Goal: Information Seeking & Learning: Learn about a topic

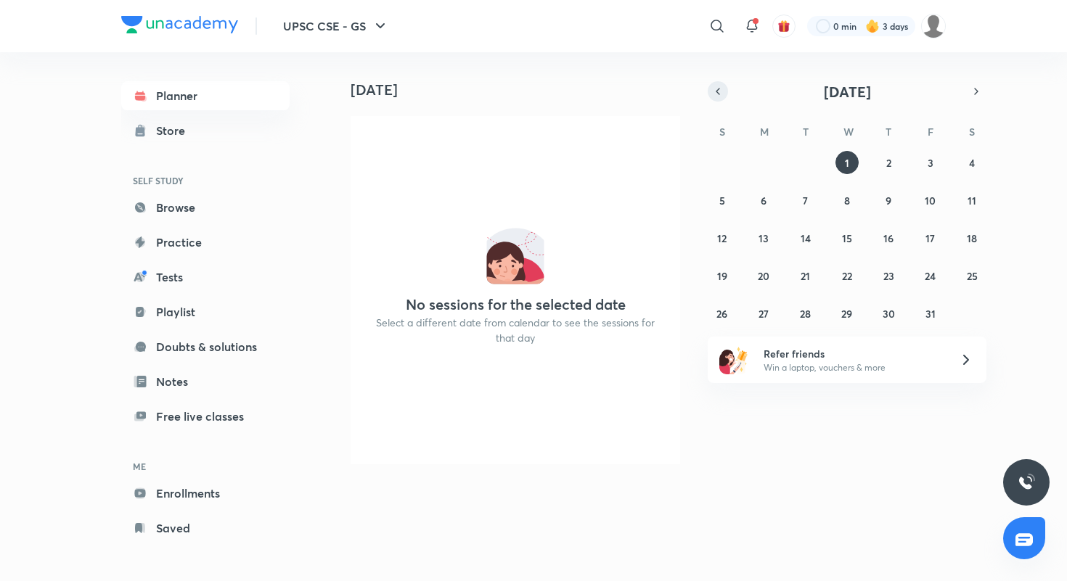
click at [721, 90] on icon "button" at bounding box center [718, 91] width 12 height 13
click at [801, 310] on abbr "30" at bounding box center [805, 314] width 12 height 14
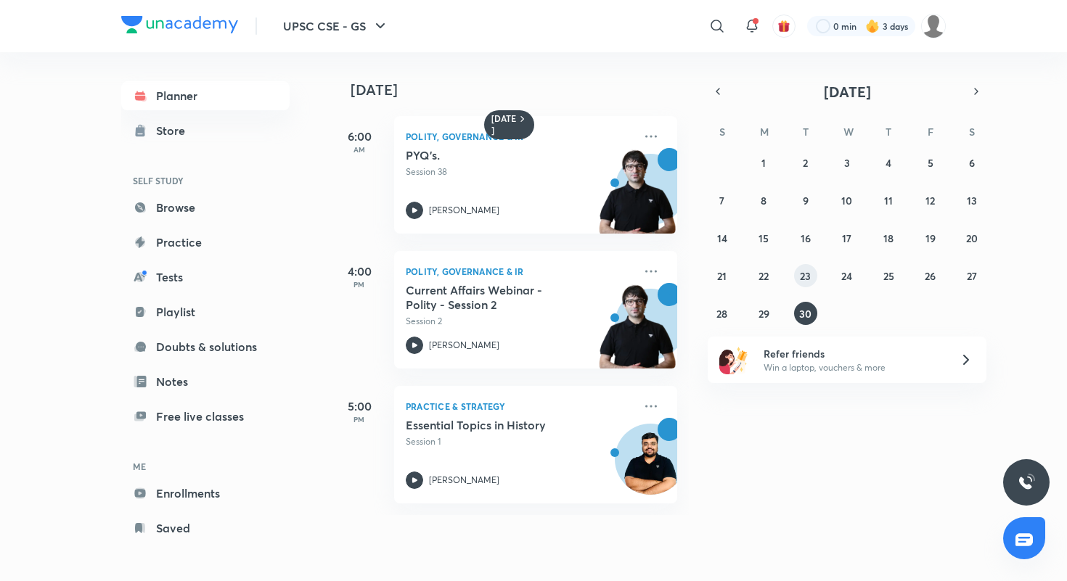
click at [801, 278] on abbr "23" at bounding box center [805, 276] width 11 height 14
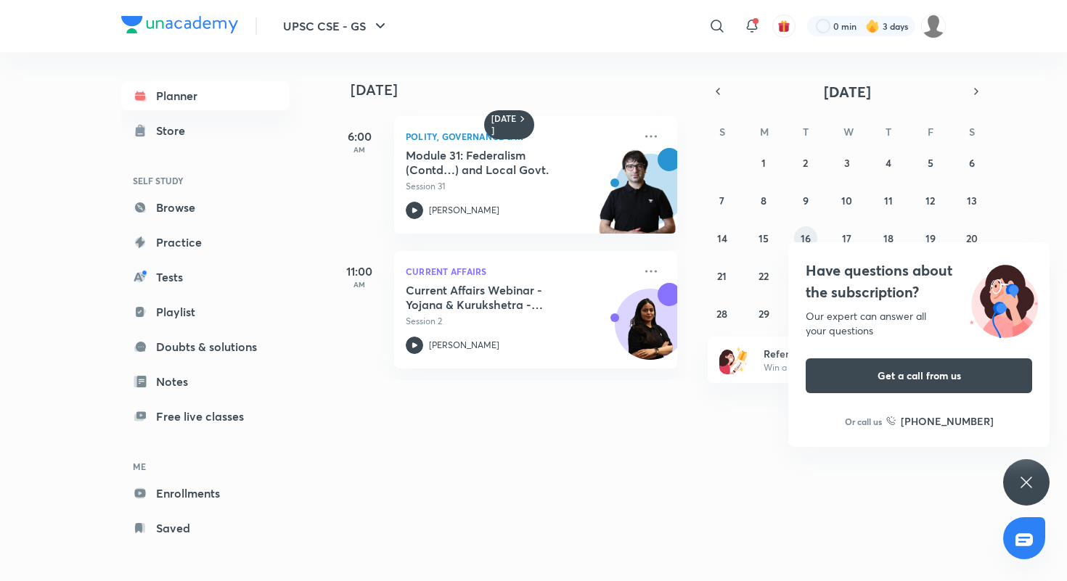
click at [801, 236] on abbr "16" at bounding box center [806, 239] width 10 height 14
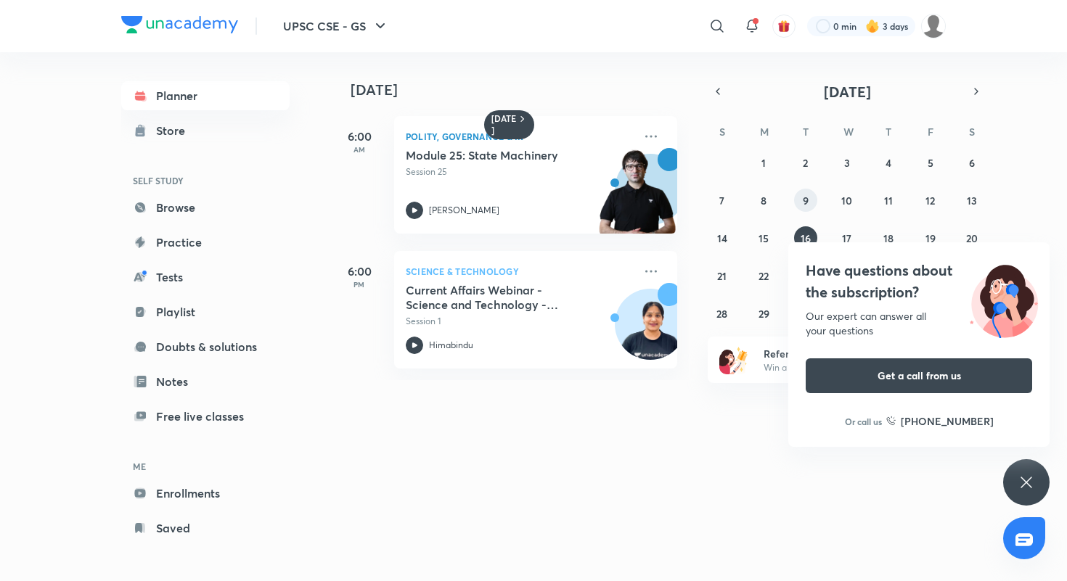
click at [803, 189] on button "9" at bounding box center [805, 200] width 23 height 23
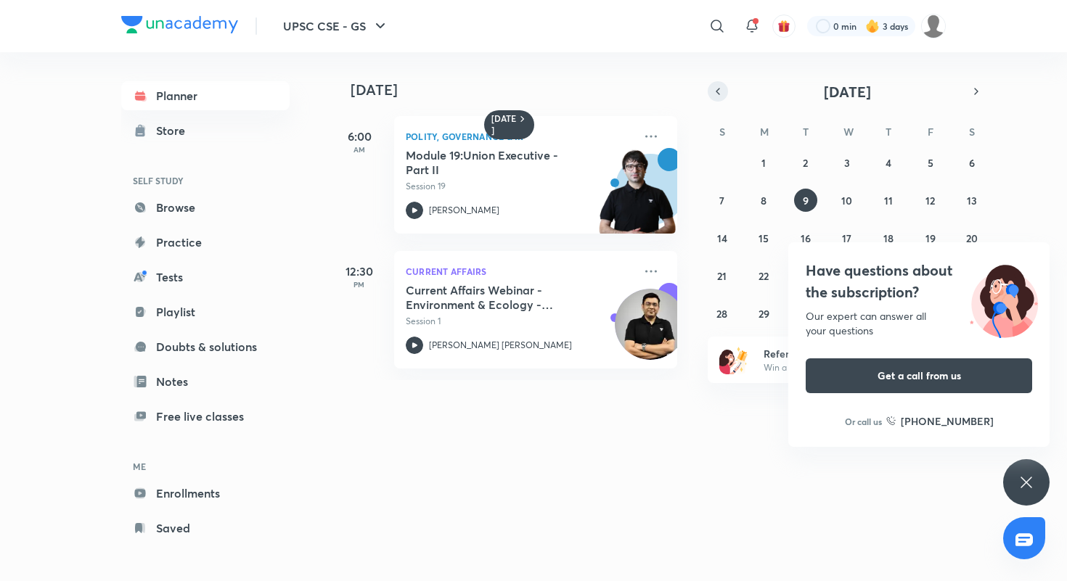
click at [719, 87] on icon "button" at bounding box center [718, 91] width 12 height 13
click at [1034, 480] on icon at bounding box center [1026, 482] width 17 height 17
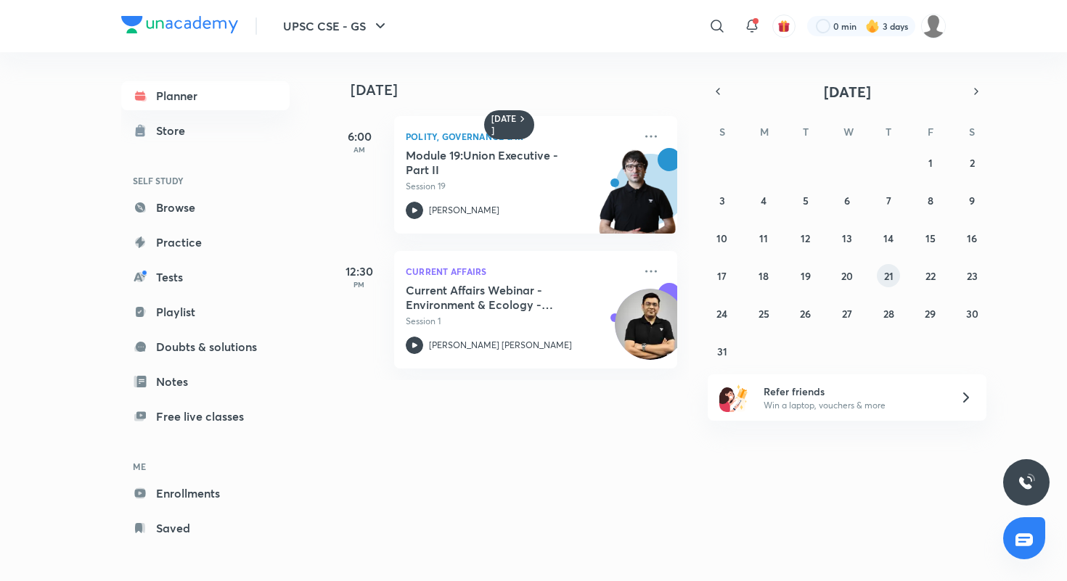
click at [888, 282] on abbr "21" at bounding box center [888, 276] width 9 height 14
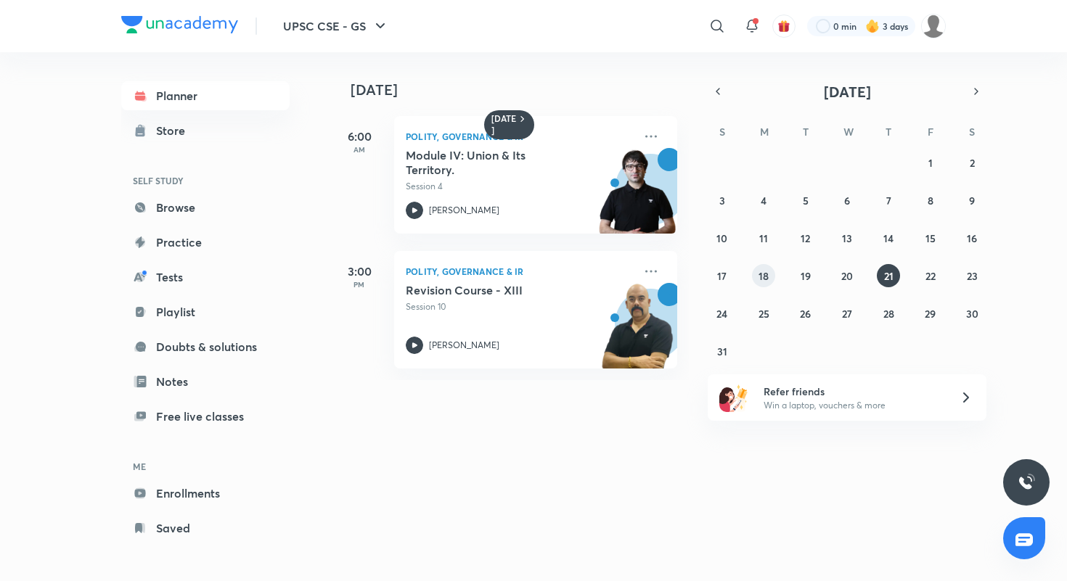
click at [756, 277] on button "18" at bounding box center [763, 275] width 23 height 23
click at [800, 275] on button "19" at bounding box center [805, 275] width 23 height 23
click at [842, 273] on abbr "20" at bounding box center [847, 276] width 12 height 14
click at [771, 272] on button "18" at bounding box center [763, 275] width 23 height 23
click at [853, 273] on button "20" at bounding box center [846, 275] width 23 height 23
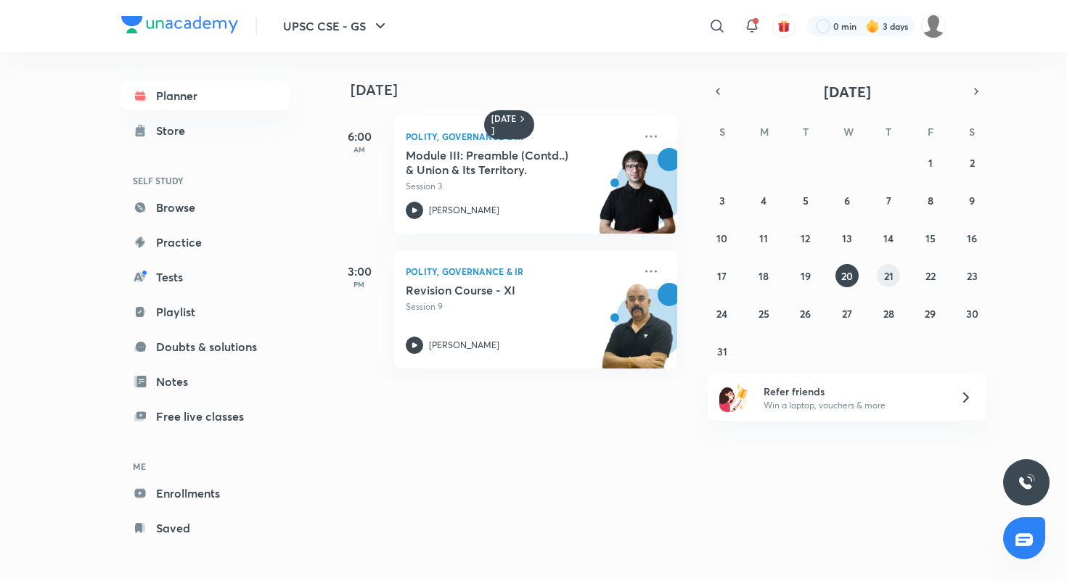
click at [882, 272] on button "21" at bounding box center [888, 275] width 23 height 23
click at [762, 271] on abbr "18" at bounding box center [763, 276] width 10 height 14
click at [197, 491] on link "Enrollments" at bounding box center [205, 493] width 168 height 29
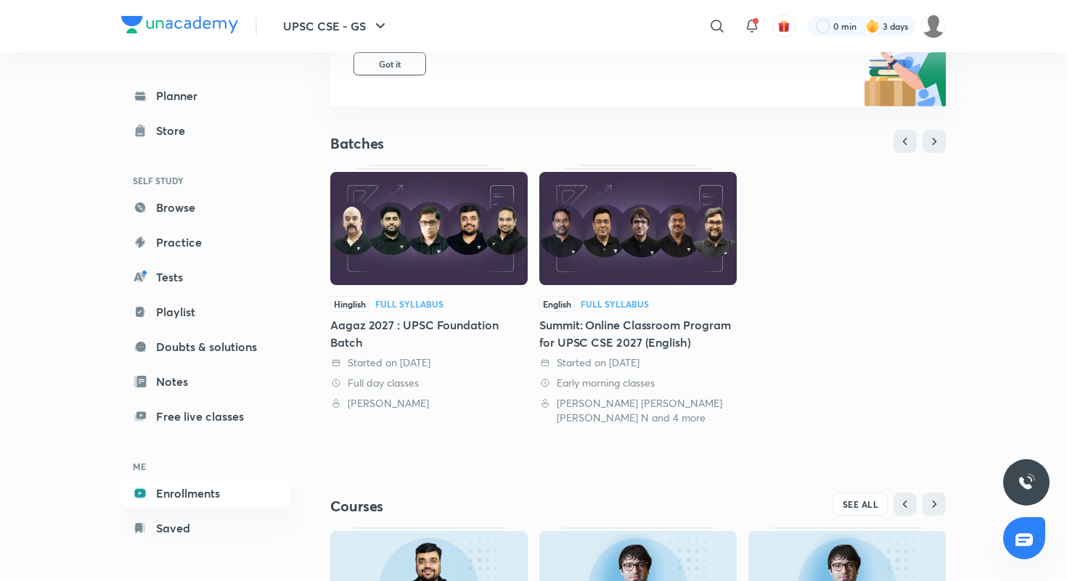
scroll to position [233, 0]
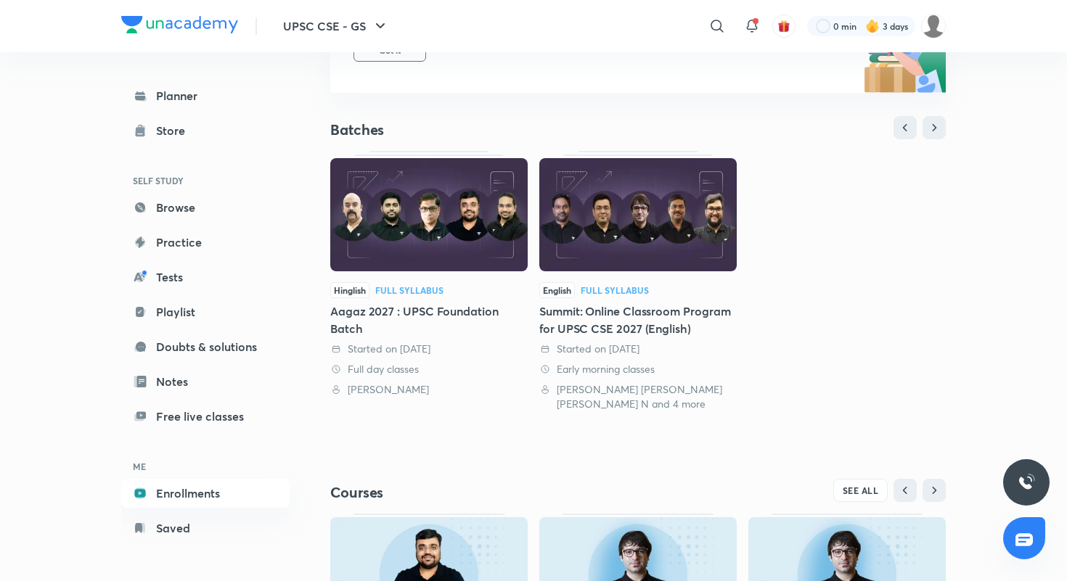
click at [594, 323] on div "Summit: Online Classroom Program for UPSC CSE 2027 (English)" at bounding box center [637, 320] width 197 height 35
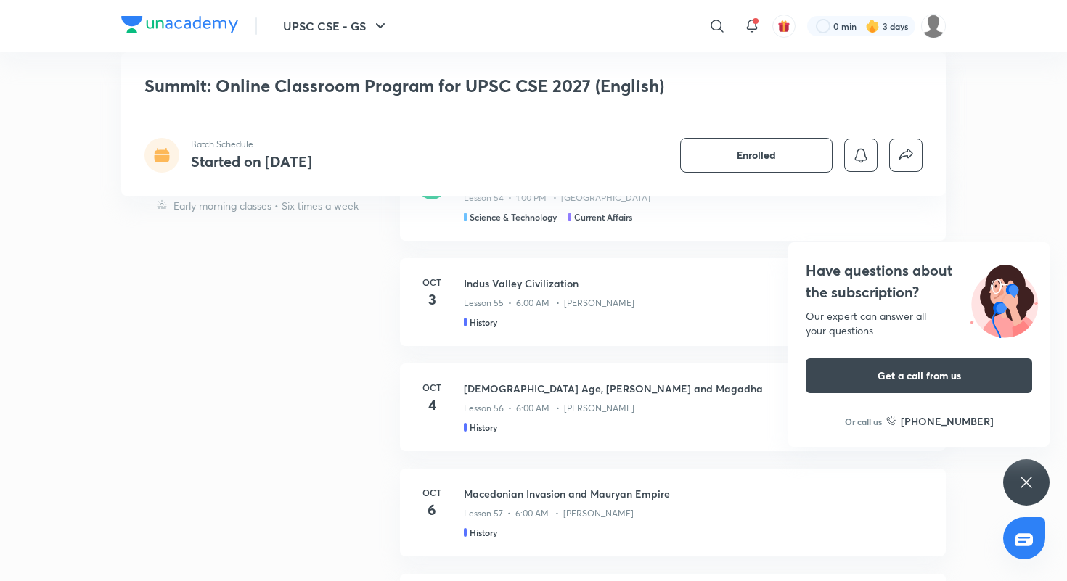
scroll to position [1640, 0]
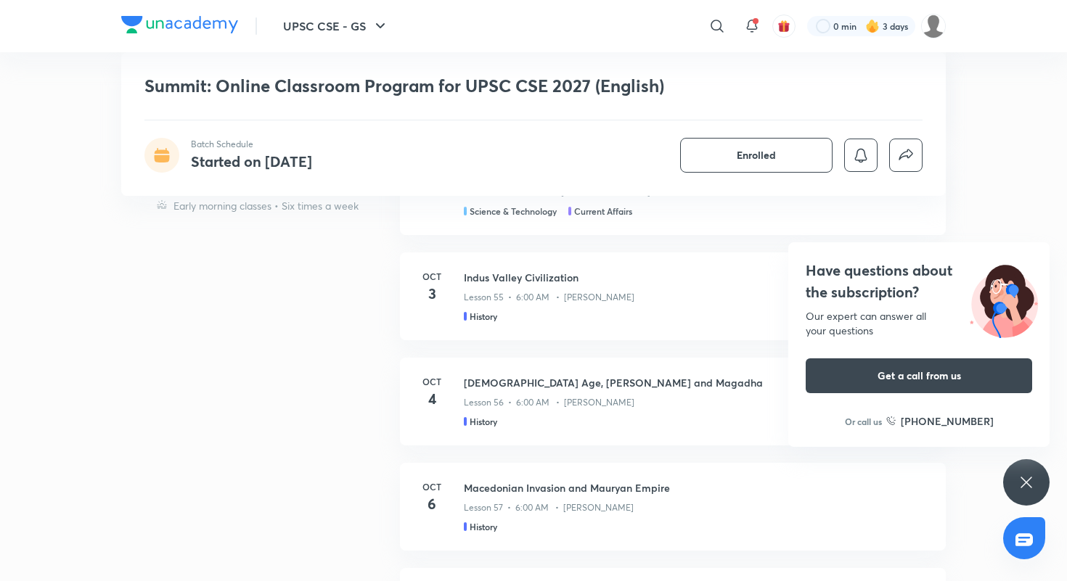
click at [1041, 492] on div "Have questions about the subscription? Our expert can answer all your questions…" at bounding box center [1026, 482] width 46 height 46
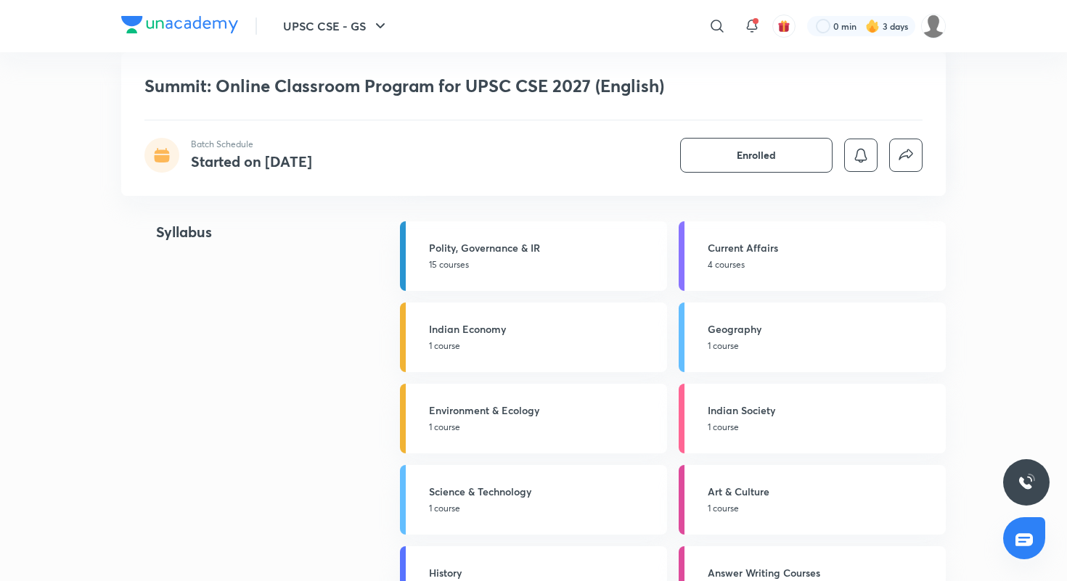
scroll to position [2195, 0]
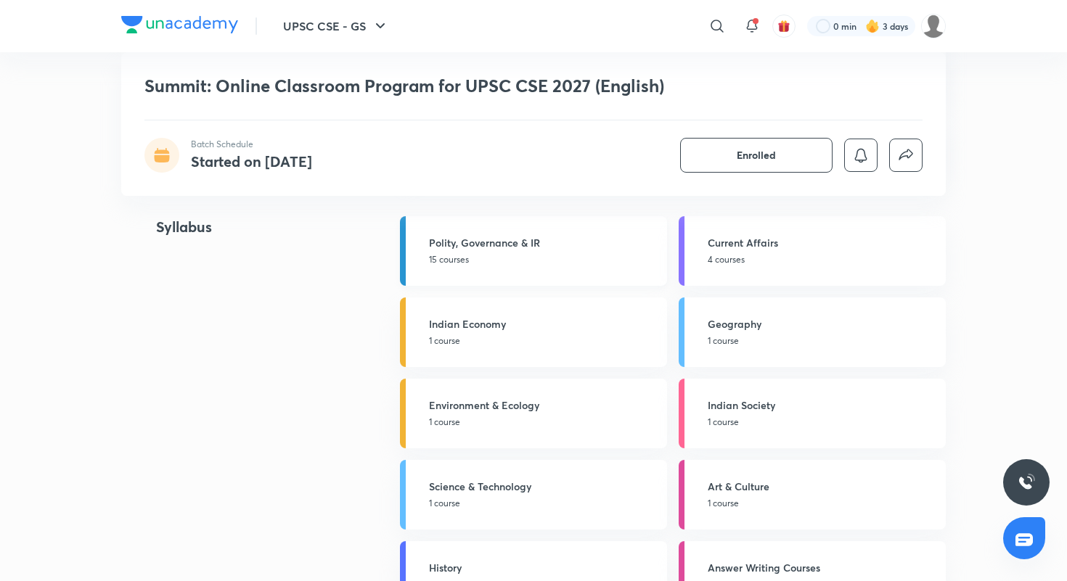
click at [457, 232] on link "Polity, Governance & IR 15 courses" at bounding box center [533, 251] width 267 height 70
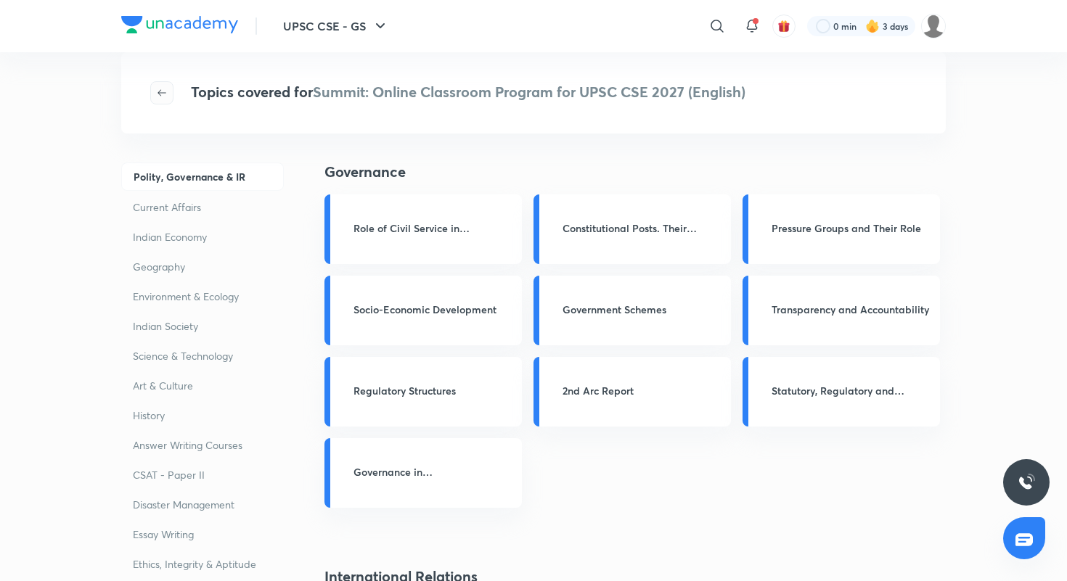
click at [161, 99] on button "button" at bounding box center [161, 92] width 23 height 23
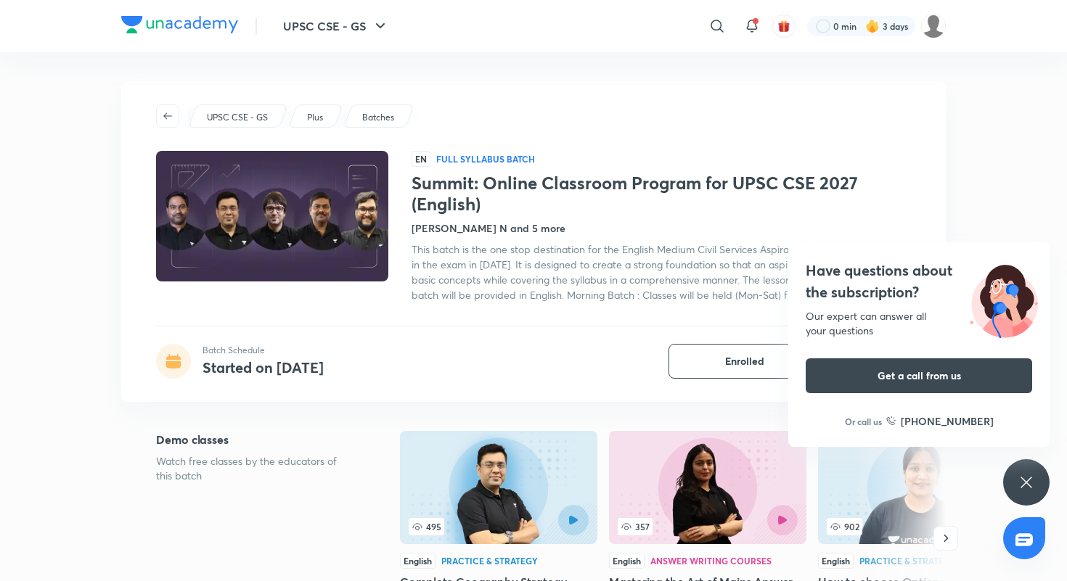
click at [1024, 491] on icon at bounding box center [1026, 482] width 17 height 17
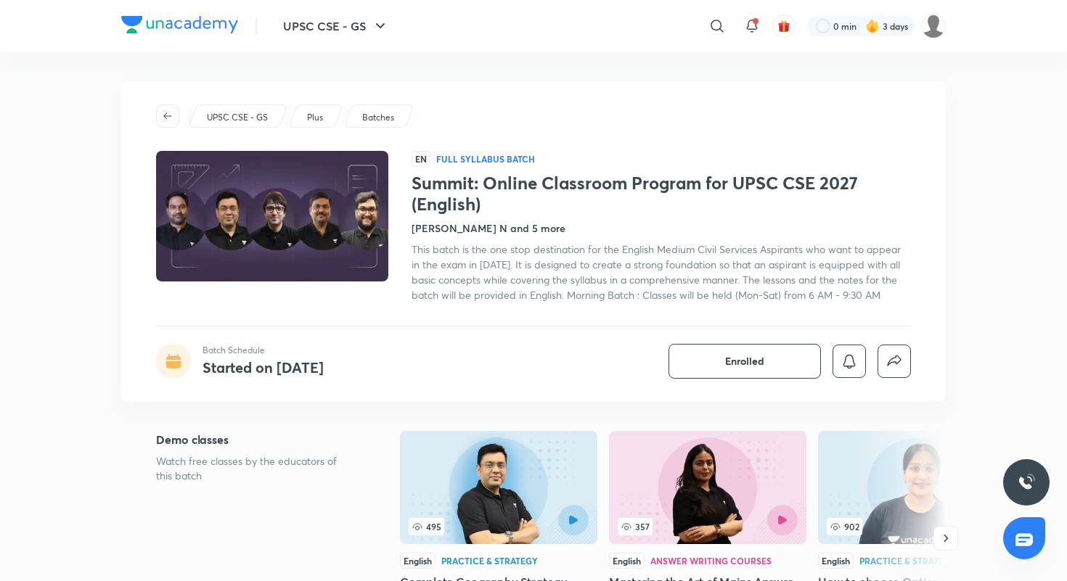
click at [169, 110] on icon "button" at bounding box center [168, 116] width 12 height 12
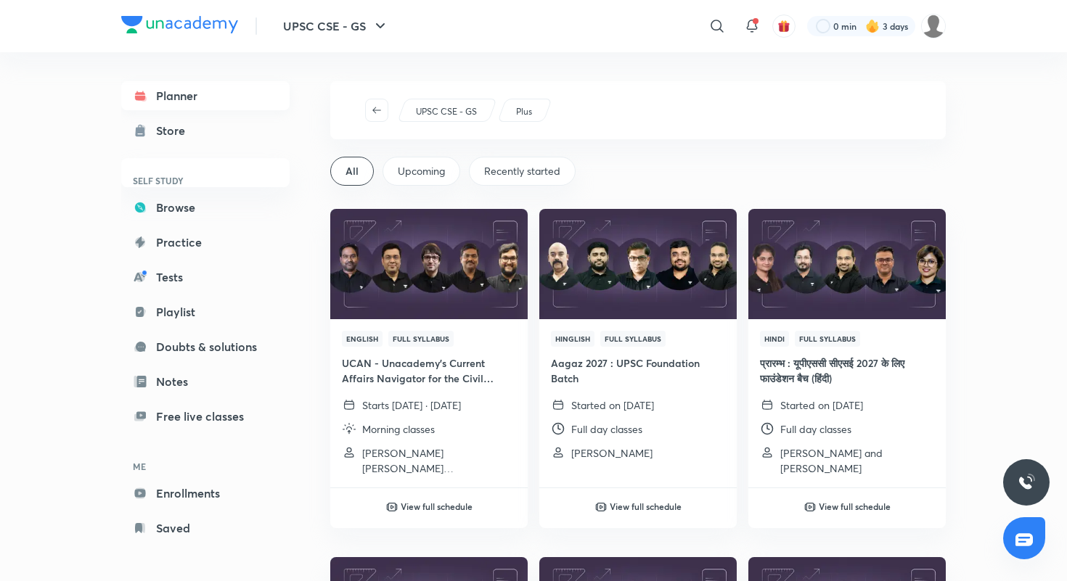
click at [210, 95] on link "Planner" at bounding box center [205, 95] width 168 height 29
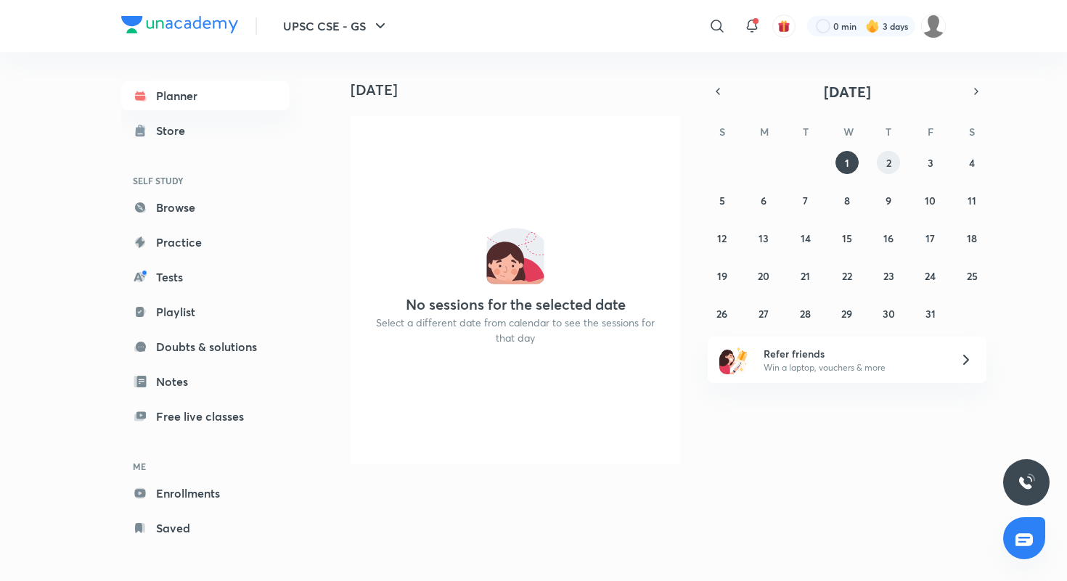
click at [896, 165] on button "2" at bounding box center [888, 162] width 23 height 23
click at [928, 165] on abbr "3" at bounding box center [931, 163] width 6 height 14
click at [963, 165] on button "4" at bounding box center [971, 162] width 23 height 23
click at [840, 157] on button "1" at bounding box center [846, 162] width 23 height 23
click at [721, 88] on icon "button" at bounding box center [718, 91] width 12 height 13
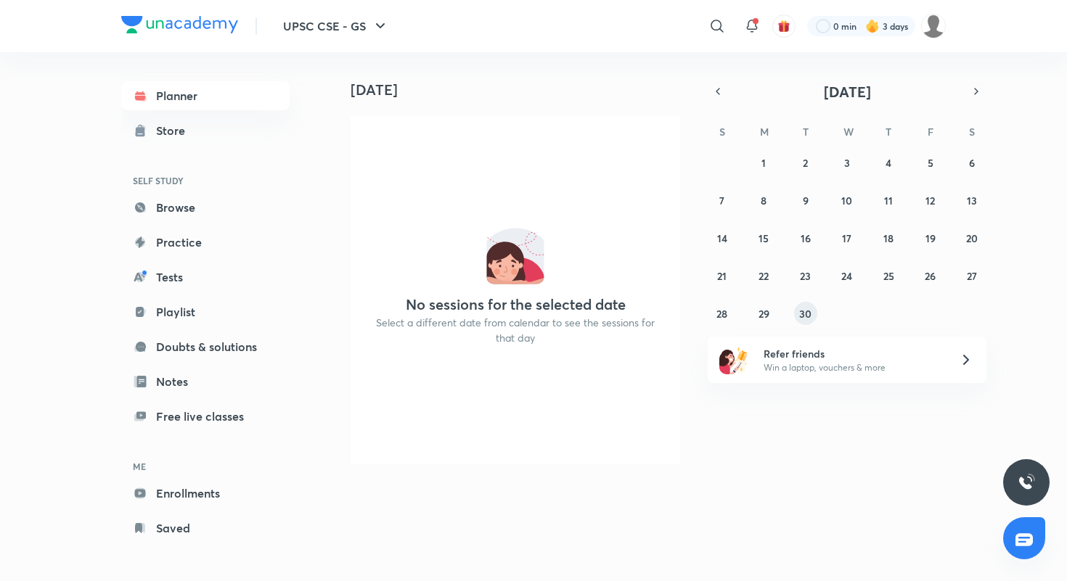
click at [811, 313] on button "30" at bounding box center [805, 313] width 23 height 23
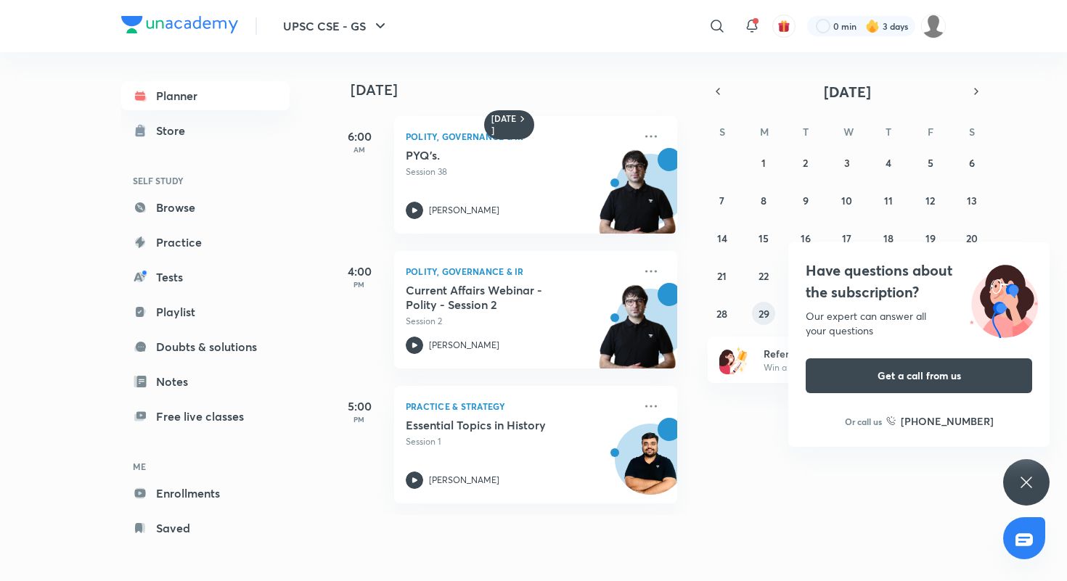
click at [756, 314] on button "29" at bounding box center [763, 313] width 23 height 23
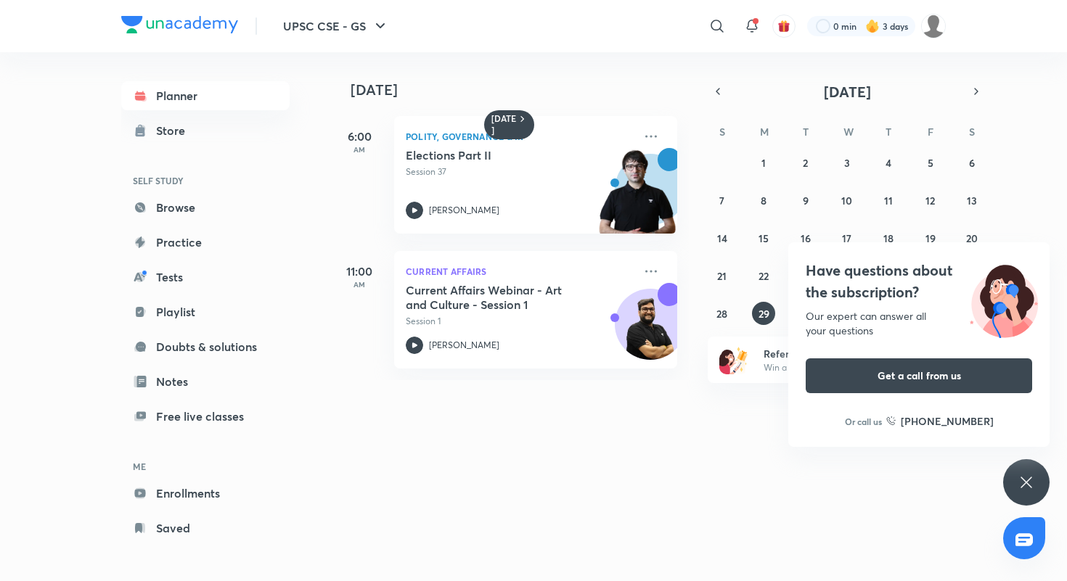
click at [1023, 484] on icon at bounding box center [1026, 482] width 17 height 17
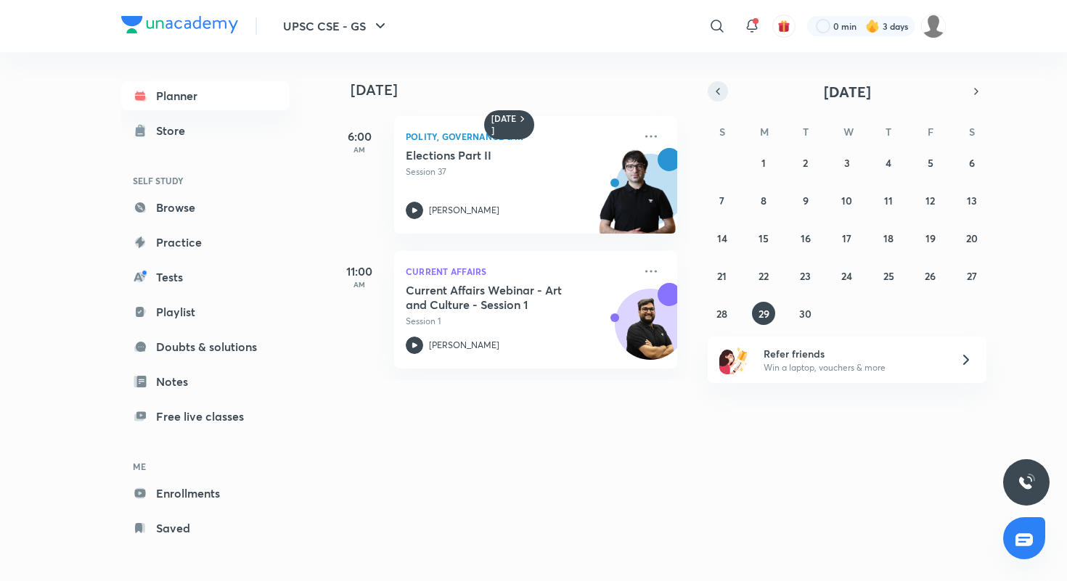
click at [712, 90] on icon "button" at bounding box center [718, 91] width 12 height 13
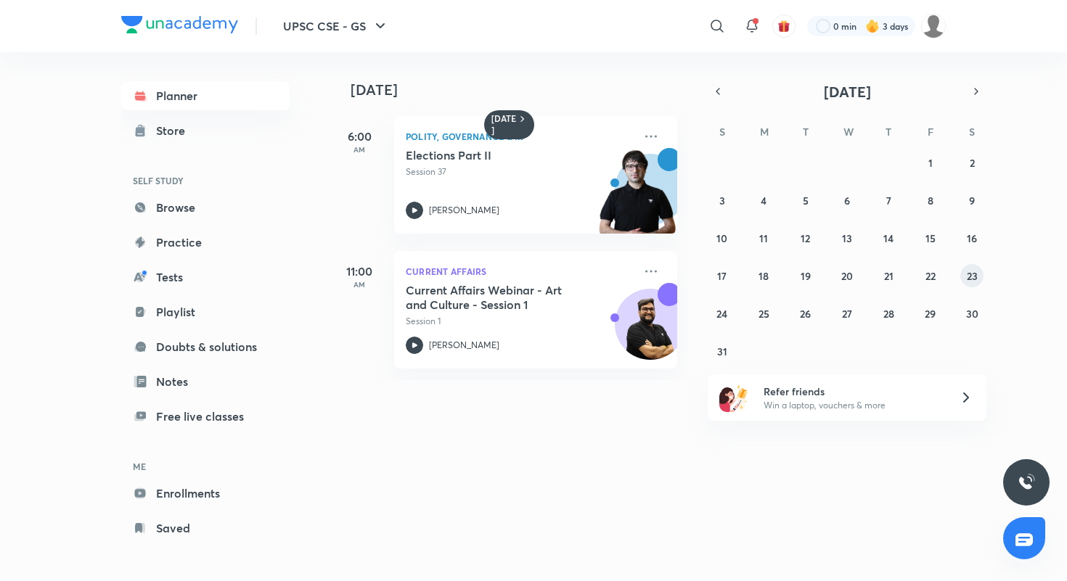
click at [969, 275] on abbr "23" at bounding box center [972, 276] width 11 height 14
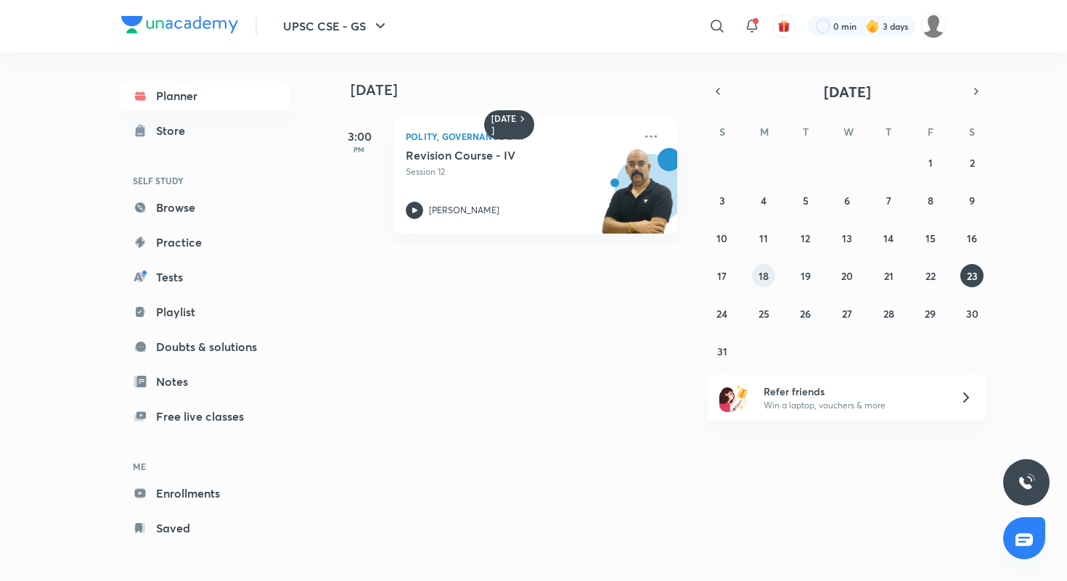
click at [770, 277] on button "18" at bounding box center [763, 275] width 23 height 23
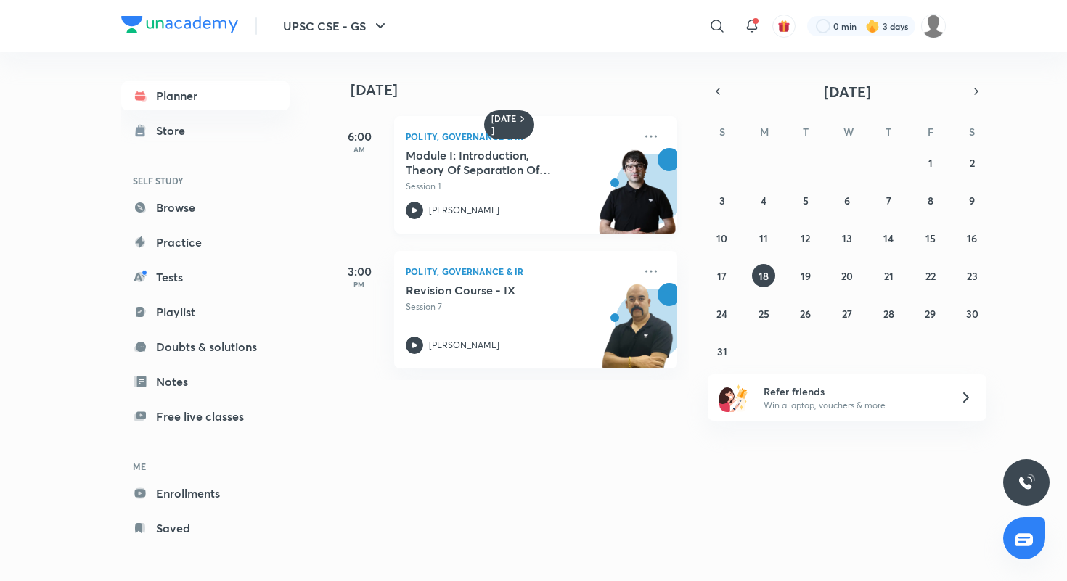
click at [506, 205] on div "Sarmad Mehraj" at bounding box center [520, 210] width 228 height 17
click at [806, 276] on abbr "19" at bounding box center [806, 276] width 10 height 14
click at [850, 274] on abbr "20" at bounding box center [847, 276] width 12 height 14
click at [189, 492] on link "Enrollments" at bounding box center [205, 493] width 168 height 29
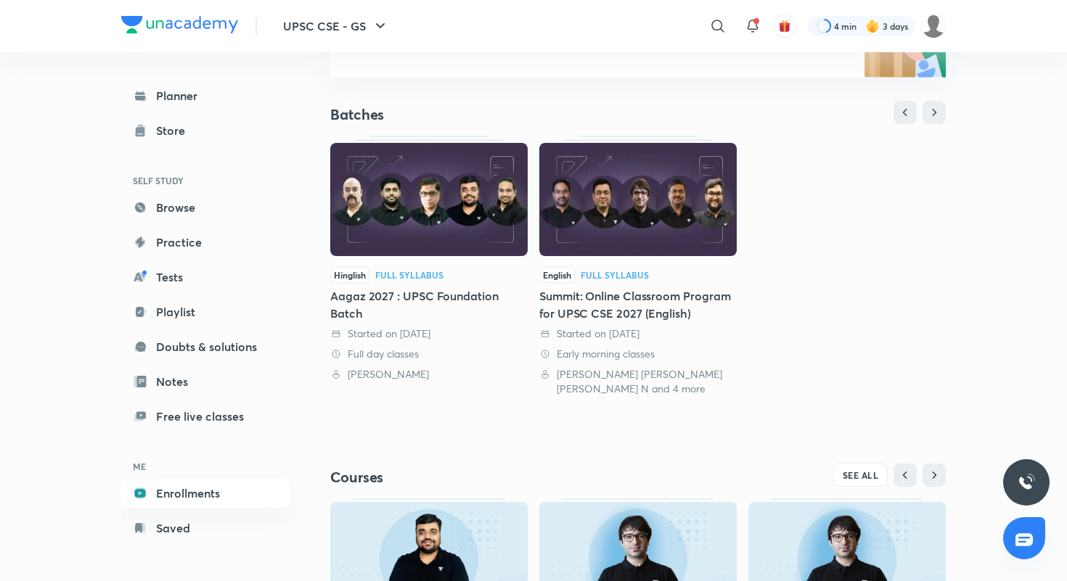
scroll to position [271, 0]
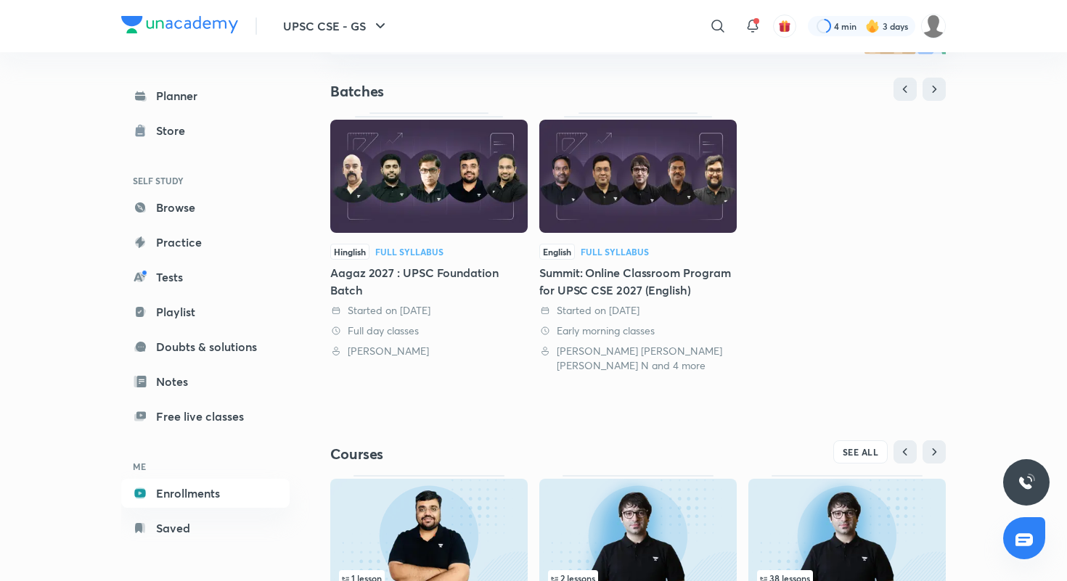
click at [595, 288] on div "Summit: Online Classroom Program for UPSC CSE 2027 (English)" at bounding box center [637, 281] width 197 height 35
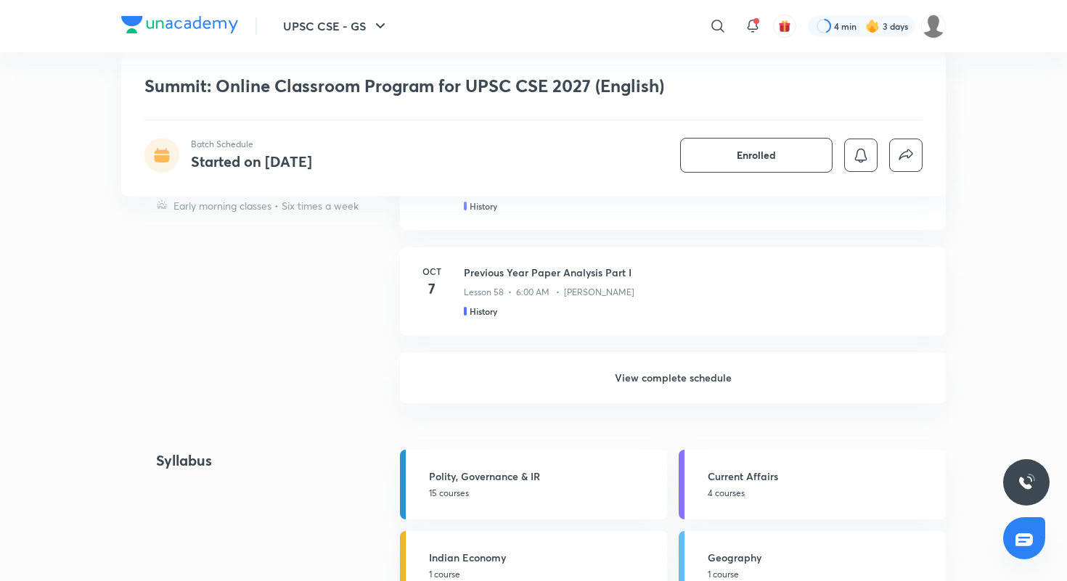
scroll to position [1999, 0]
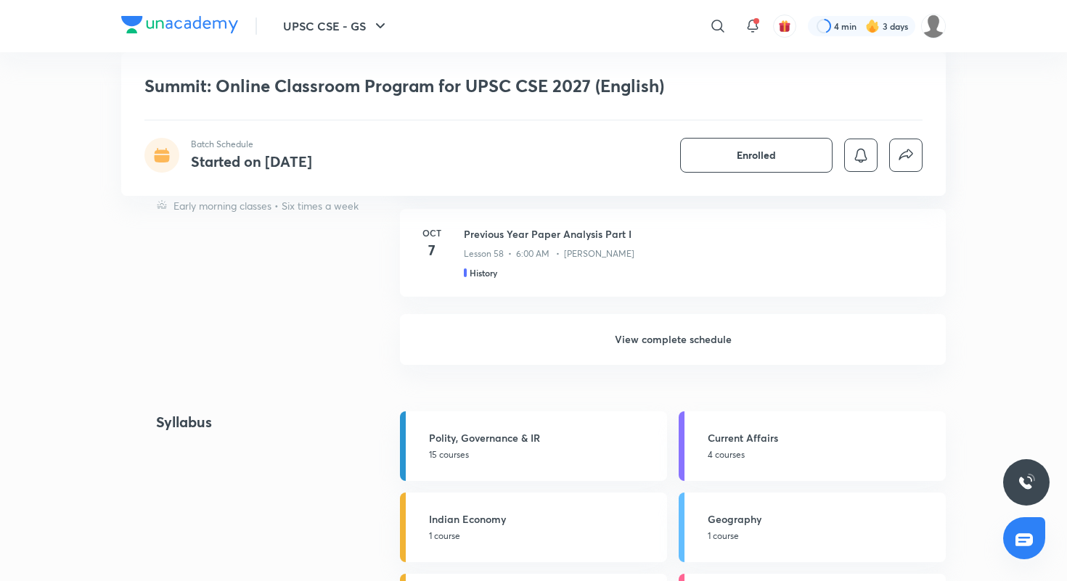
click at [600, 346] on h6 "View complete schedule" at bounding box center [673, 339] width 546 height 51
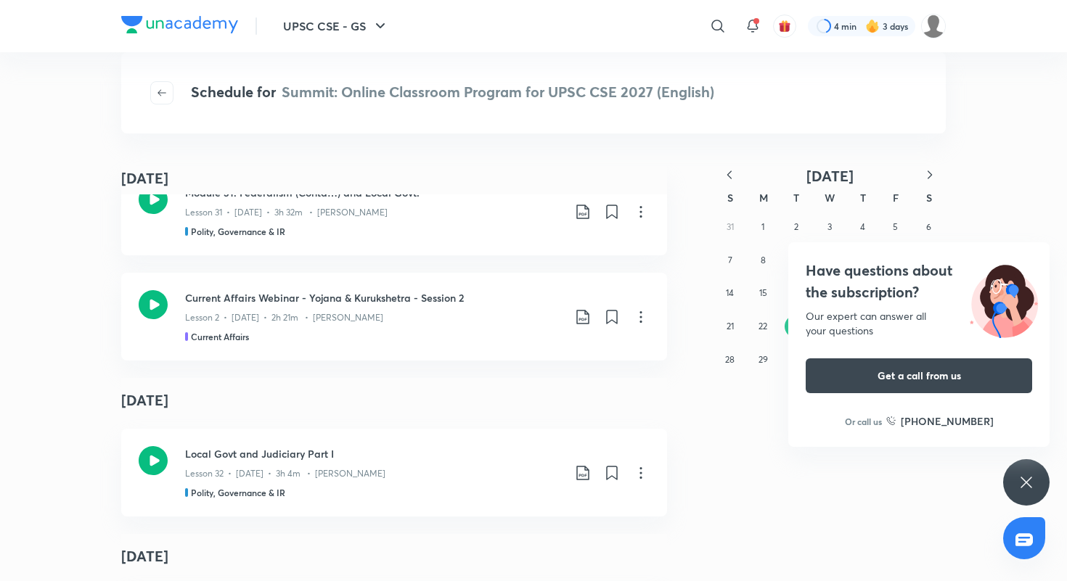
scroll to position [8028, 0]
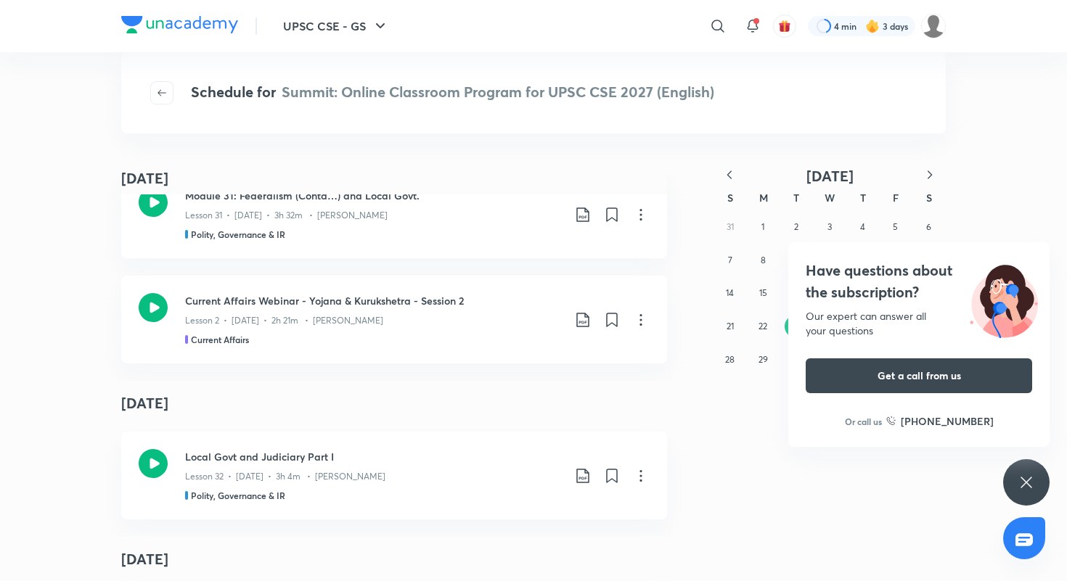
click at [1028, 482] on icon at bounding box center [1026, 482] width 17 height 17
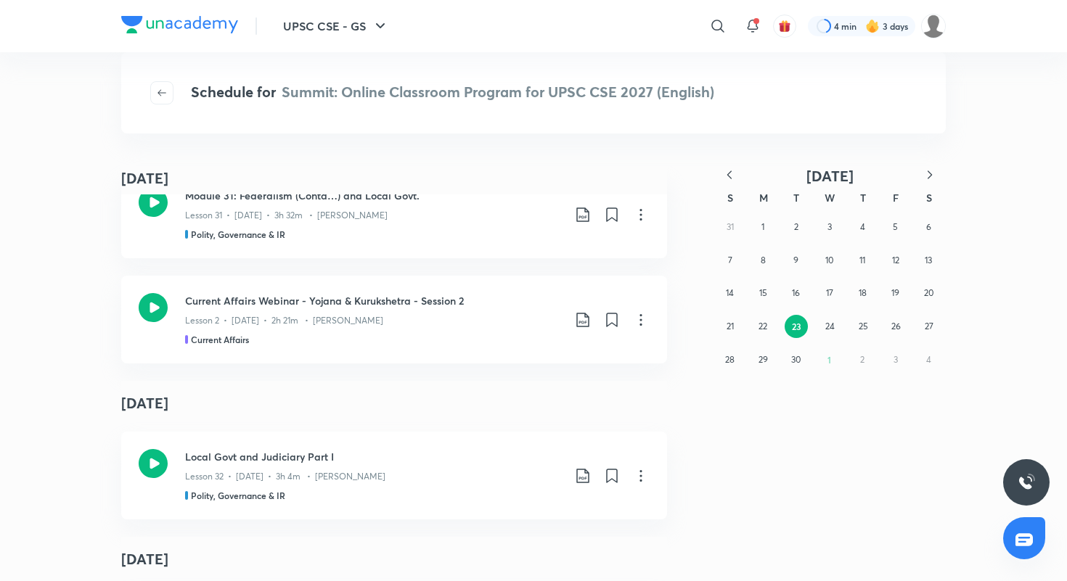
click at [835, 353] on div "31 1 2 3 4 5 6 7 8 9 10 11 12 13 14 15 16 17 18 19 20 21 22 23 24 25 26 27 28 2…" at bounding box center [829, 292] width 232 height 165
click at [830, 360] on div "31 1 2 3 4 5 6 7 8 9 10 11 12 13 14 15 16 17 18 19 20 21 22 23 24 25 26 27 28 2…" at bounding box center [829, 292] width 232 height 165
click at [824, 361] on div "31 1 2 3 4 5 6 7 8 9 10 11 12 13 14 15 16 17 18 19 20 21 22 23 24 25 26 27 28 2…" at bounding box center [829, 292] width 232 height 165
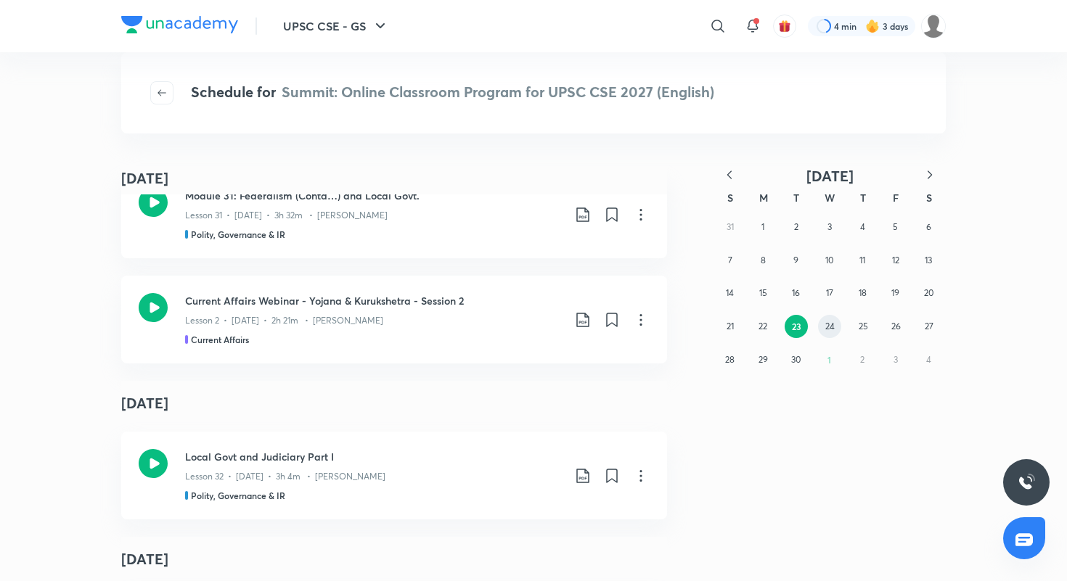
click at [832, 330] on abbr "24" at bounding box center [829, 326] width 9 height 11
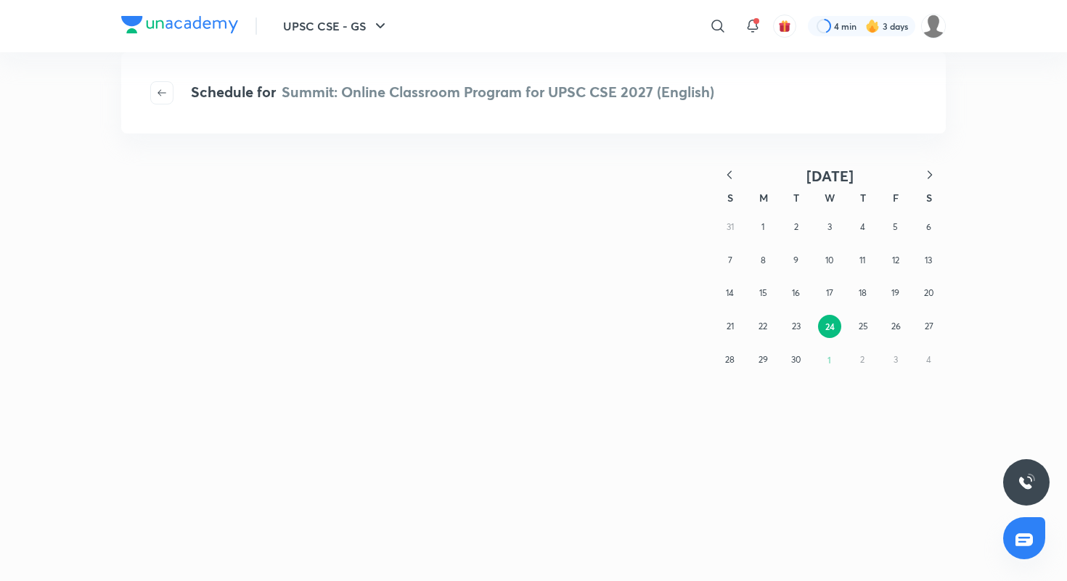
scroll to position [0, 0]
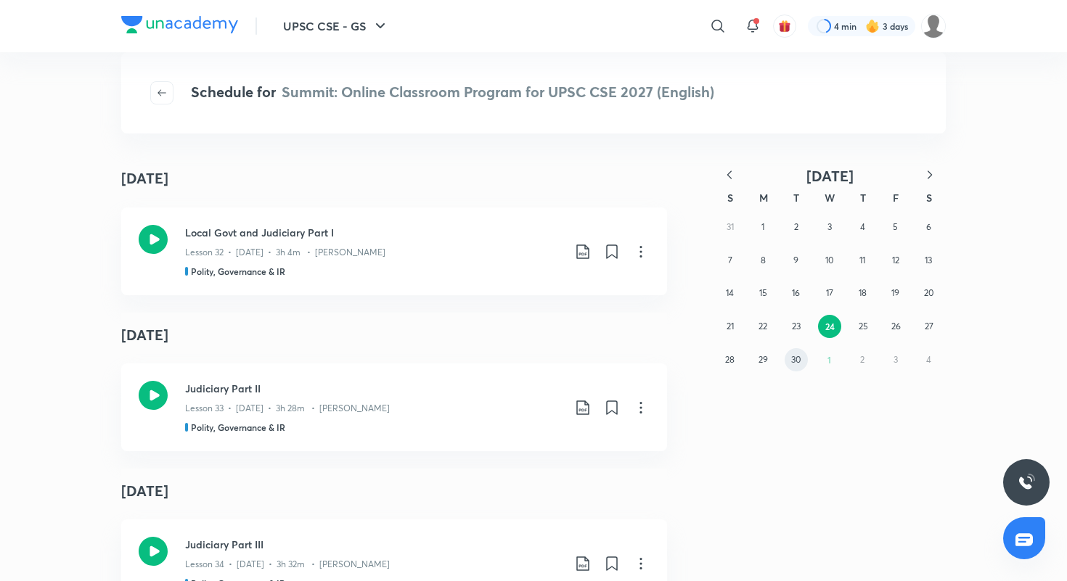
click at [798, 364] on abbr "30" at bounding box center [795, 359] width 9 height 11
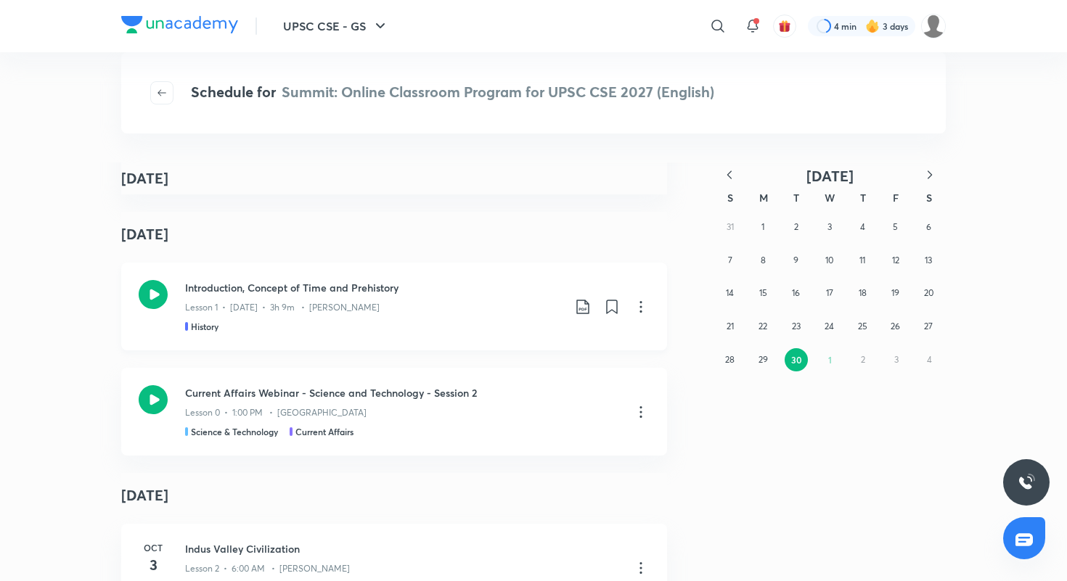
scroll to position [207, 0]
click at [211, 285] on h3 "Introduction, Concept of Time and Prehistory" at bounding box center [373, 286] width 377 height 15
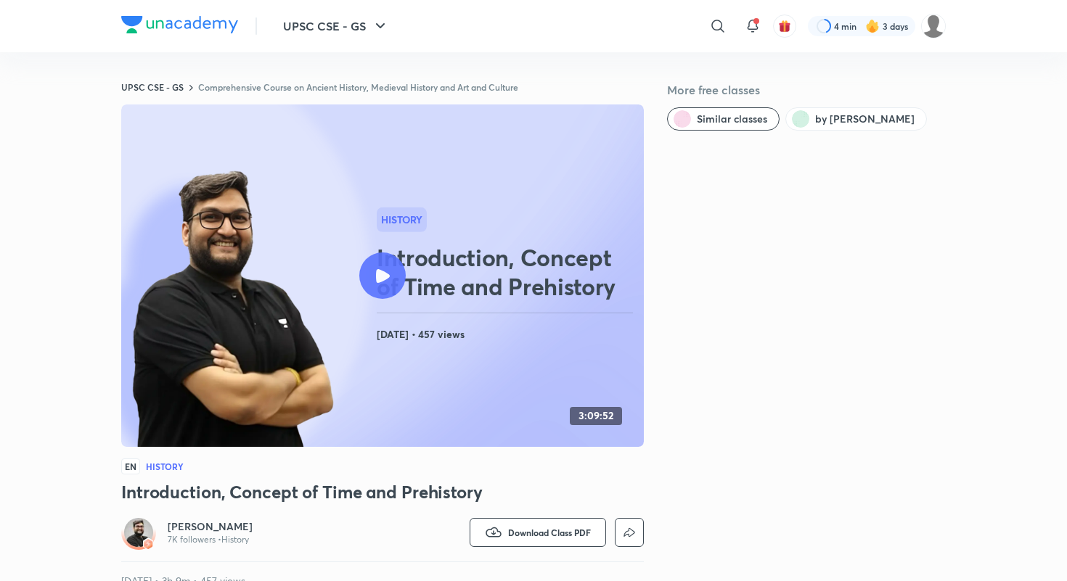
click at [359, 252] on circle at bounding box center [136, 276] width 470 height 470
click at [380, 271] on icon at bounding box center [383, 276] width 14 height 14
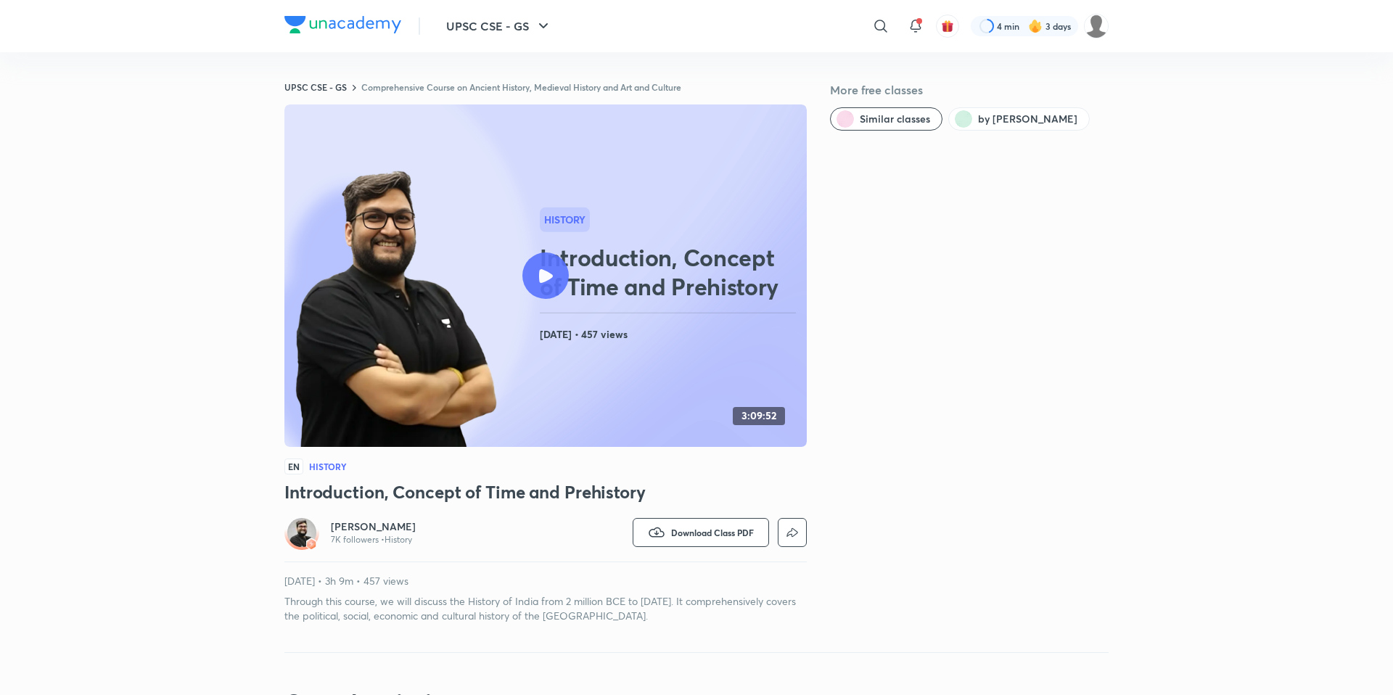
click at [472, 264] on img at bounding box center [396, 310] width 206 height 284
